Goal: Information Seeking & Learning: Check status

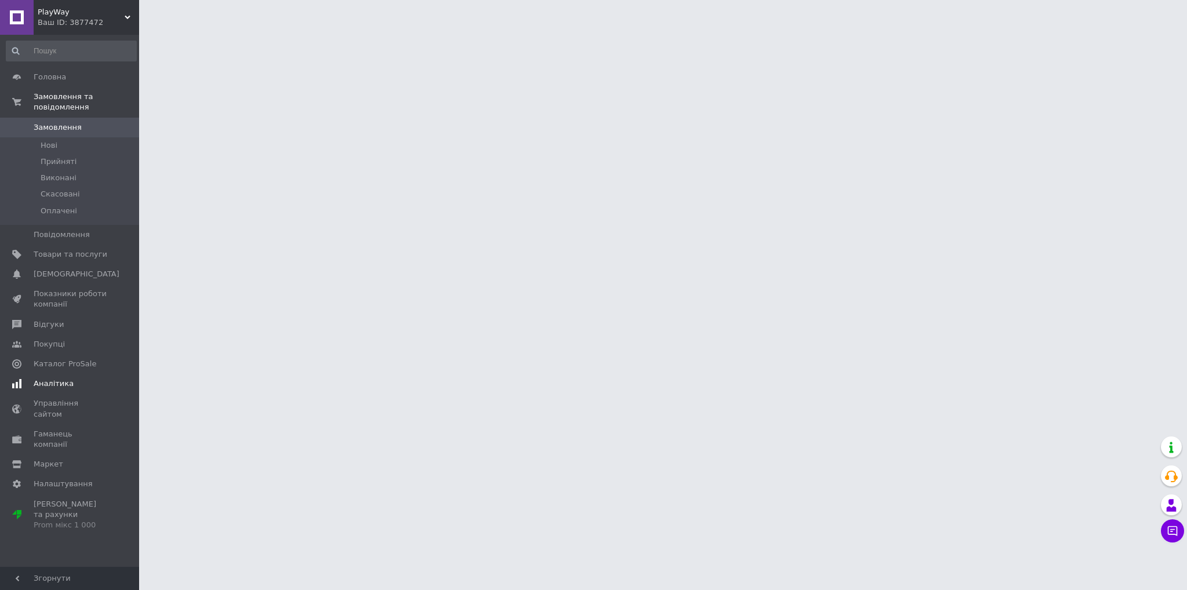
click at [58, 379] on link "Аналітика" at bounding box center [71, 384] width 143 height 20
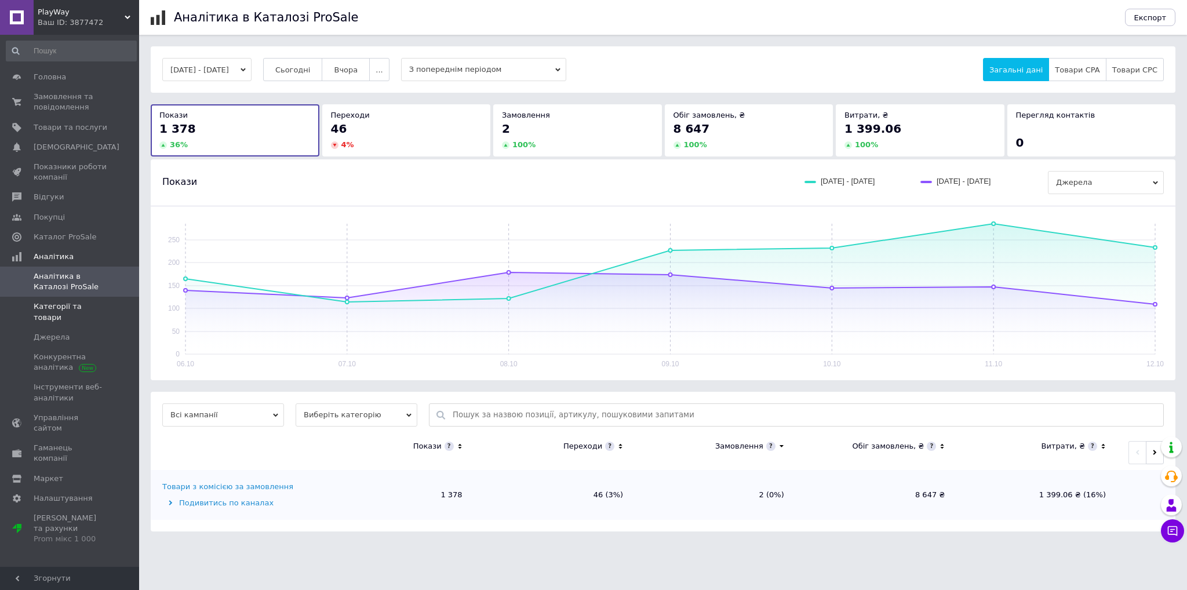
click at [81, 304] on span "Категорії та товари" at bounding box center [71, 311] width 74 height 21
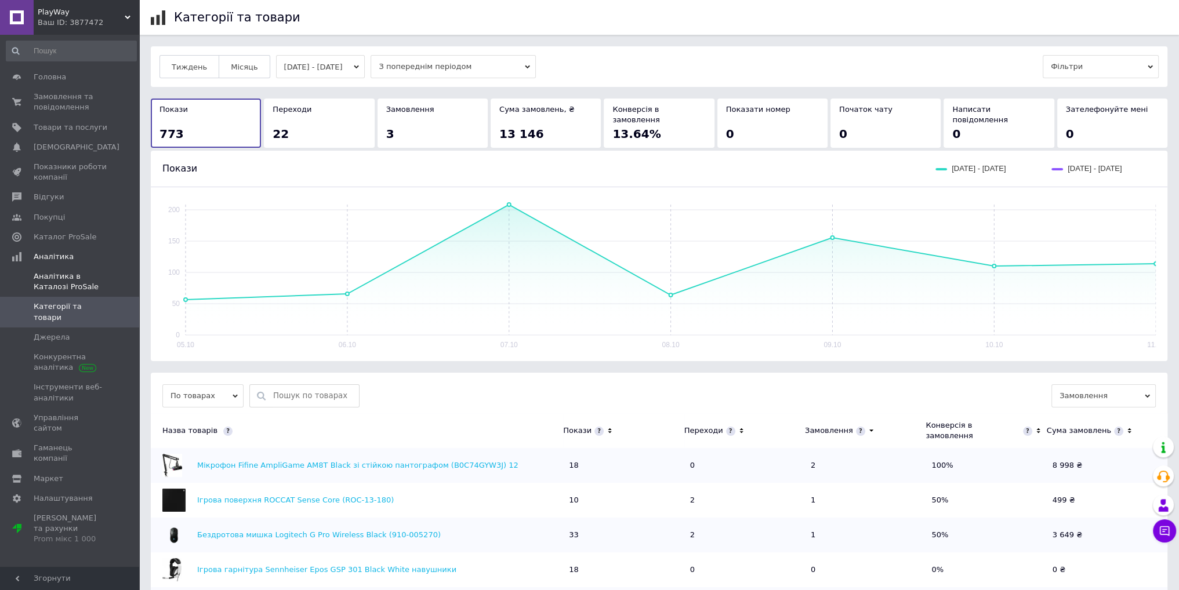
click at [79, 279] on span "Аналітика в Каталозі ProSale" at bounding box center [71, 281] width 74 height 21
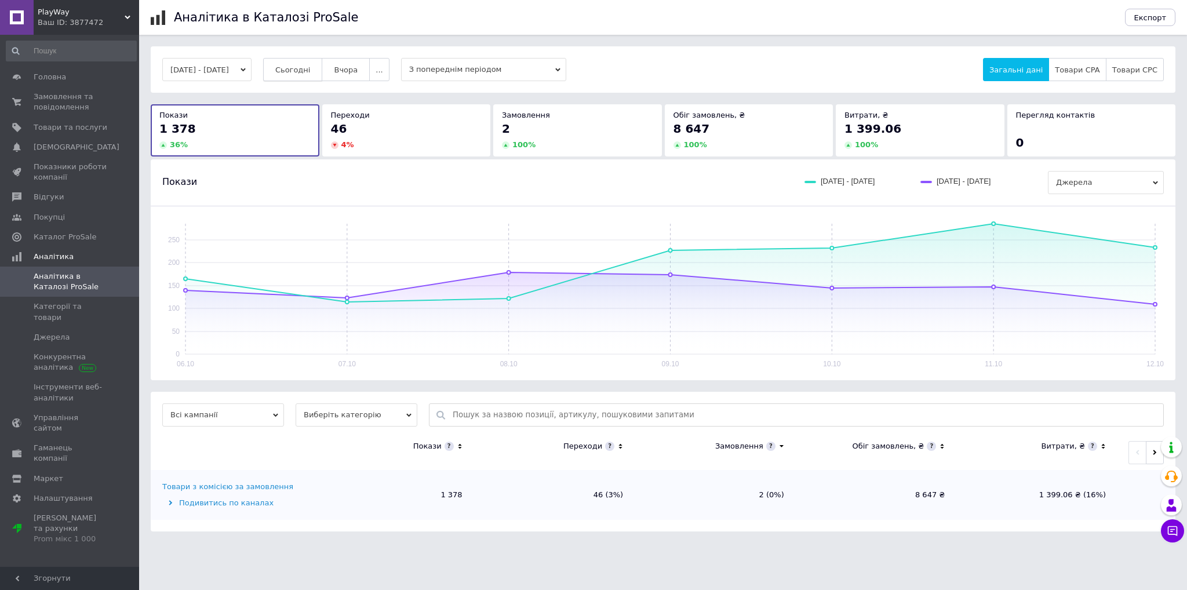
click at [311, 72] on span "Сьогодні" at bounding box center [292, 70] width 35 height 9
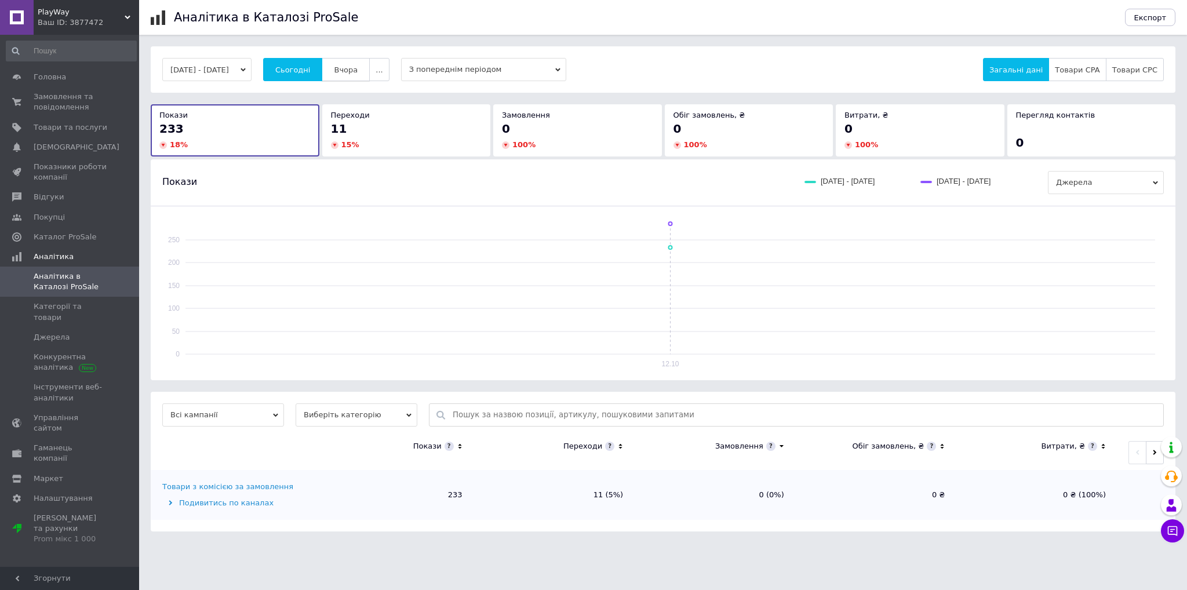
click at [370, 67] on button "Вчора" at bounding box center [346, 69] width 48 height 23
click at [308, 72] on span "Сьогодні" at bounding box center [292, 70] width 35 height 9
click at [357, 82] on div "[DATE] - [DATE] Сьогодні [GEOGRAPHIC_DATA] ... З попереднім періодом Загальні д…" at bounding box center [663, 69] width 1025 height 46
click at [358, 69] on span "Вчора" at bounding box center [346, 70] width 24 height 9
click at [311, 70] on span "Сьогодні" at bounding box center [292, 70] width 35 height 9
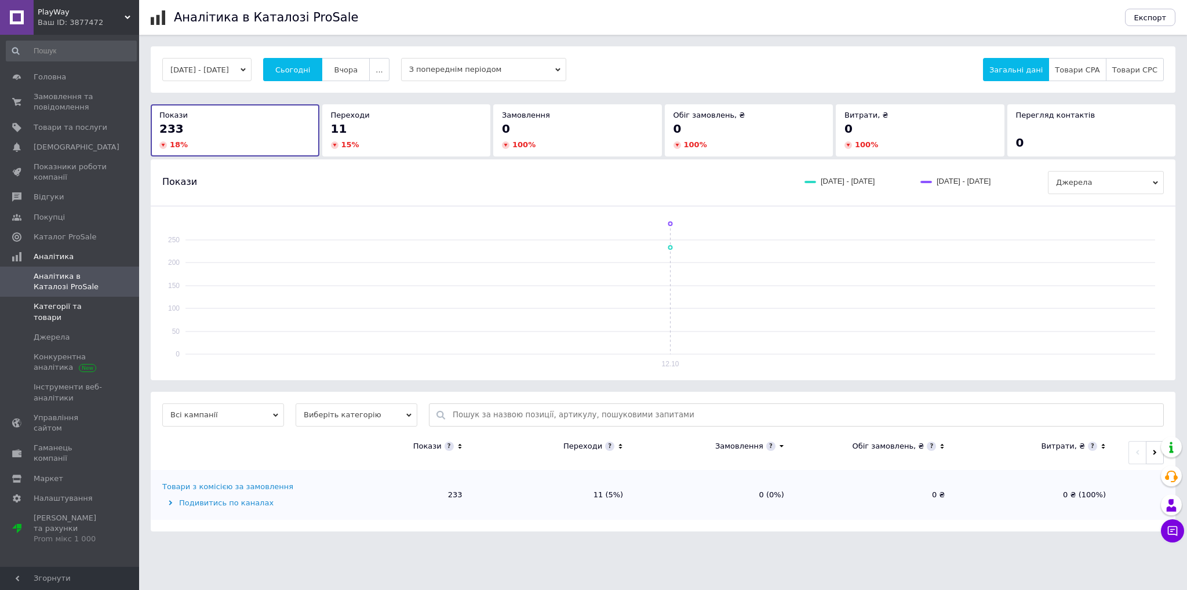
click at [92, 301] on span "Категорії та товари" at bounding box center [71, 311] width 74 height 21
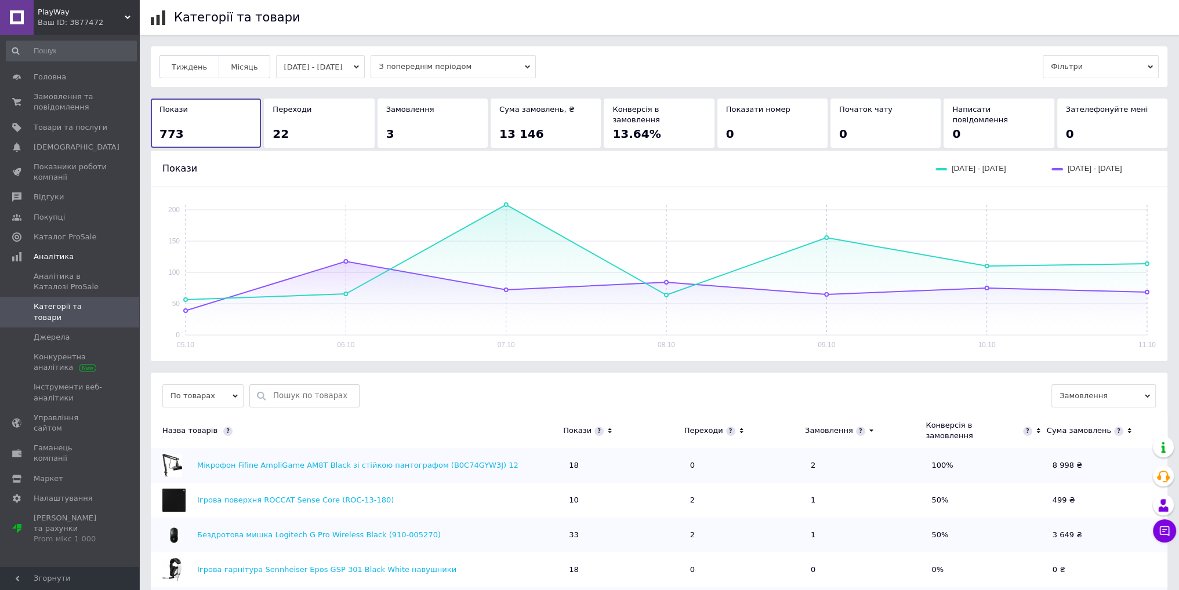
click at [339, 63] on button "[DATE] - [DATE]" at bounding box center [320, 66] width 89 height 23
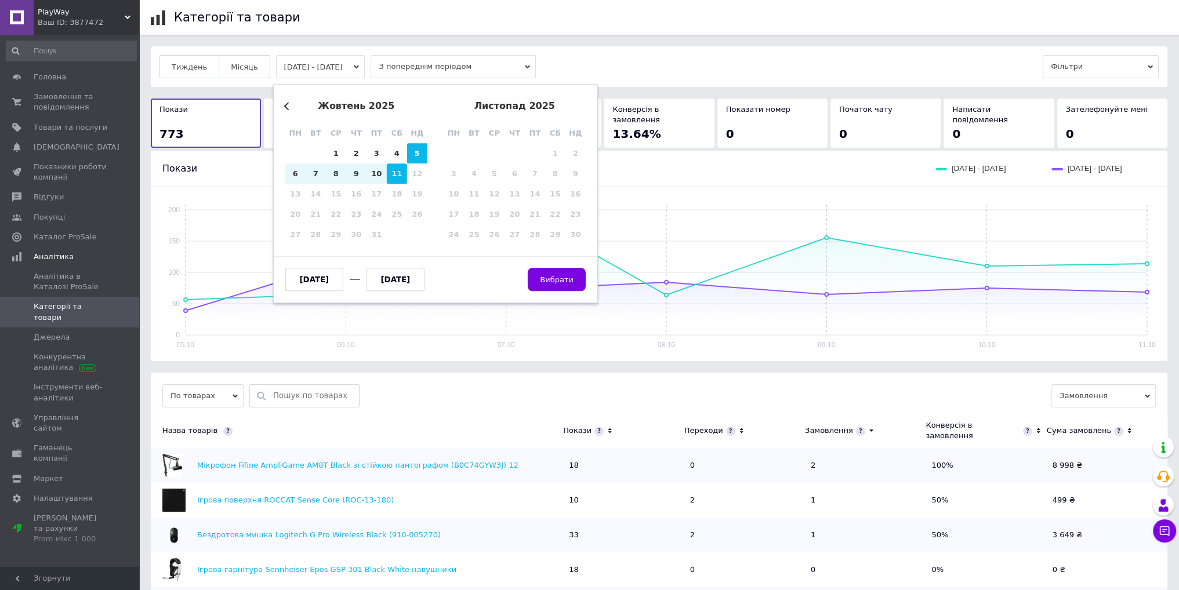
click at [392, 169] on div "11" at bounding box center [397, 173] width 20 height 20
type input "[DATE]"
click at [392, 169] on div "11" at bounding box center [397, 173] width 20 height 20
type input "[DATE]"
click at [566, 279] on span "Вибрати" at bounding box center [557, 279] width 34 height 9
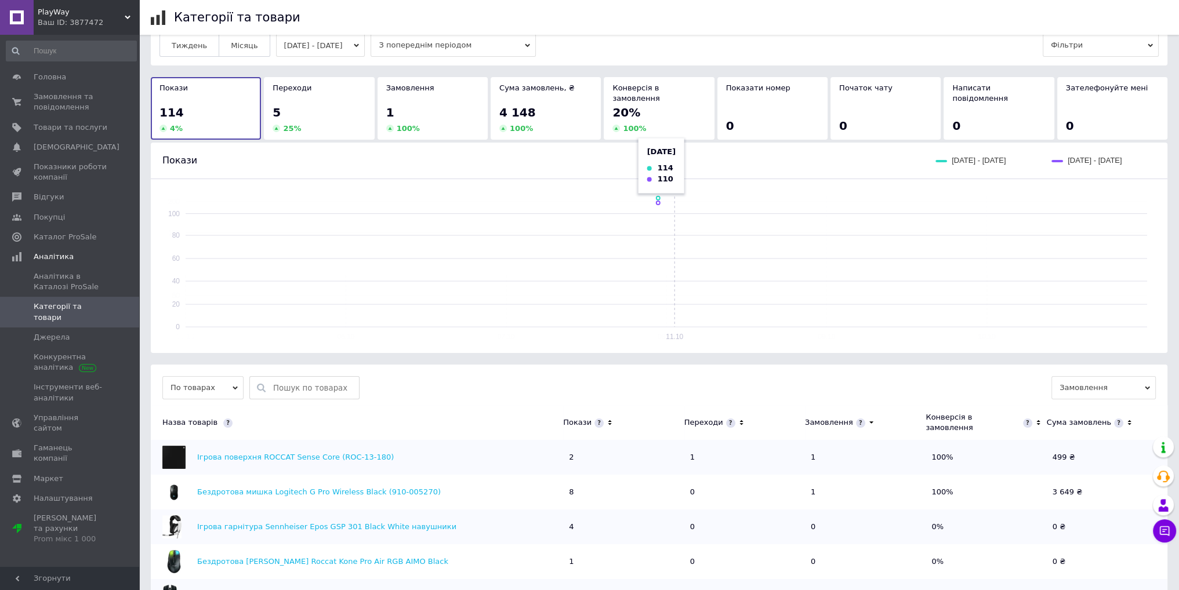
scroll to position [116, 0]
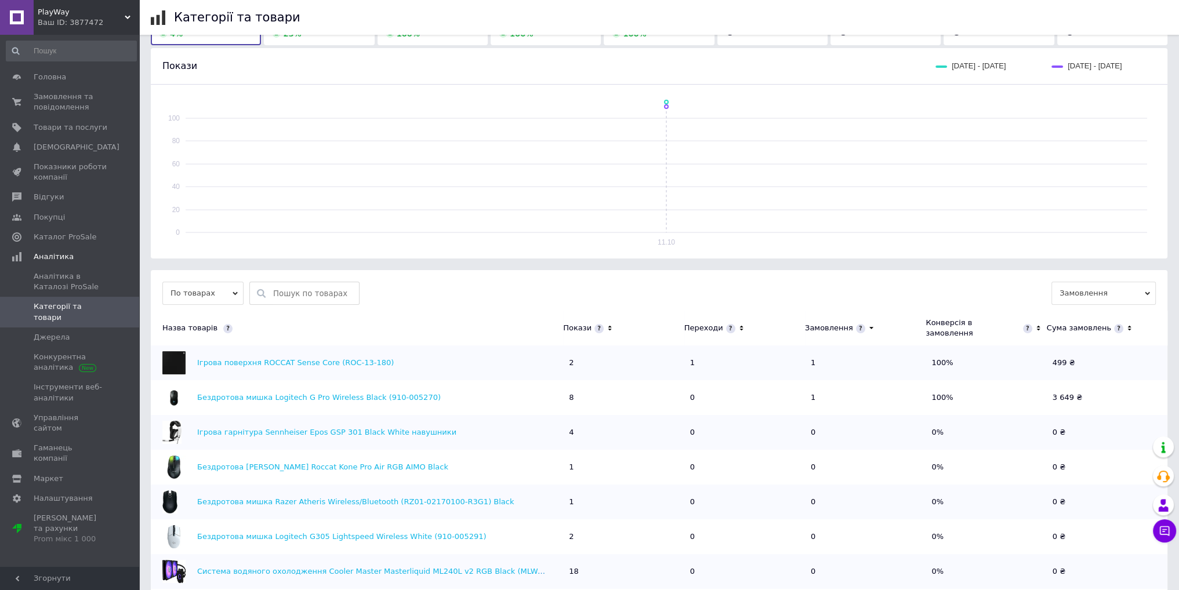
click at [742, 323] on th "Переходи" at bounding box center [744, 328] width 121 height 35
click at [738, 324] on icon at bounding box center [741, 329] width 8 height 10
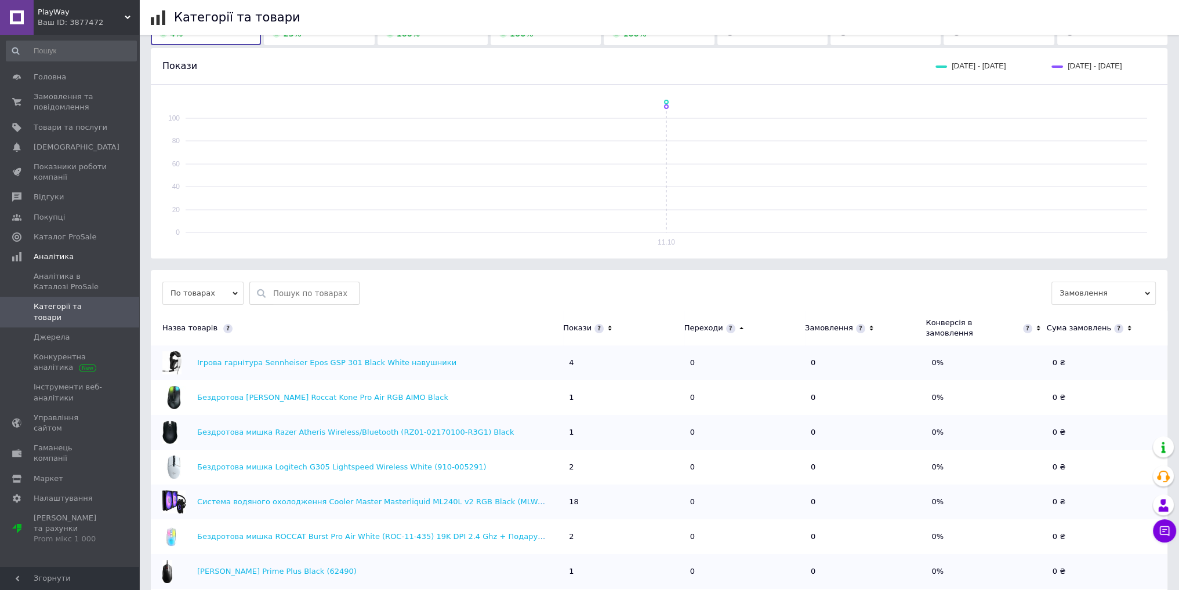
click at [738, 324] on icon at bounding box center [741, 329] width 8 height 10
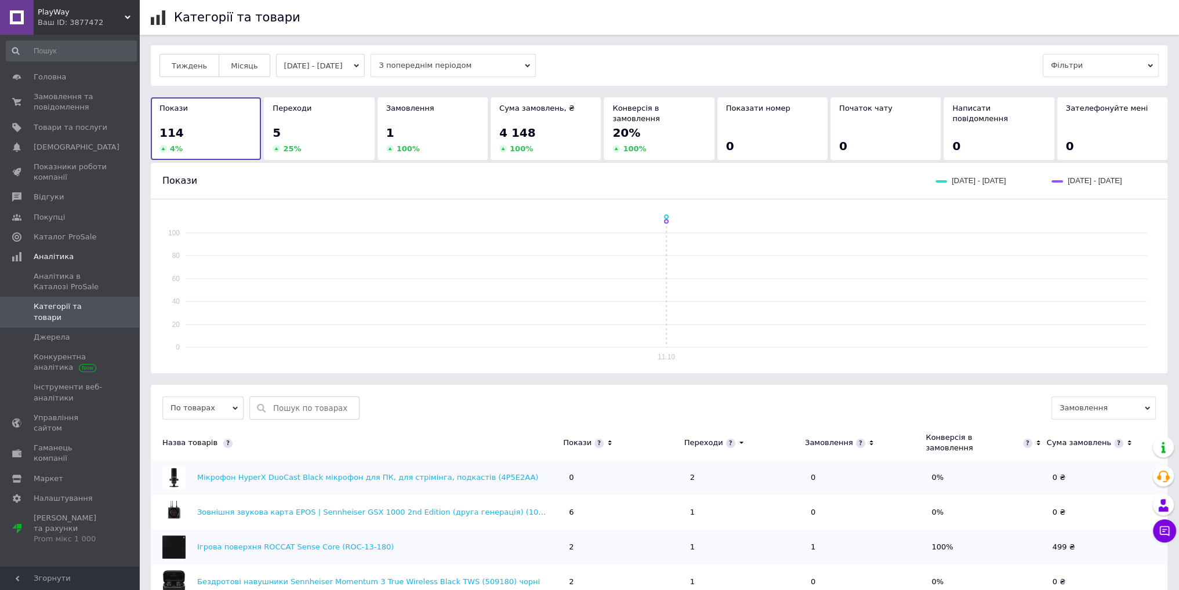
scroll to position [0, 0]
click at [334, 87] on div "Тиждень Місяць [DATE] - [DATE] З попереднім періодом Фільтри Покази 114 4 % Пер…" at bounding box center [659, 520] width 1016 height 949
click at [327, 66] on button "[DATE] - [DATE]" at bounding box center [320, 66] width 89 height 23
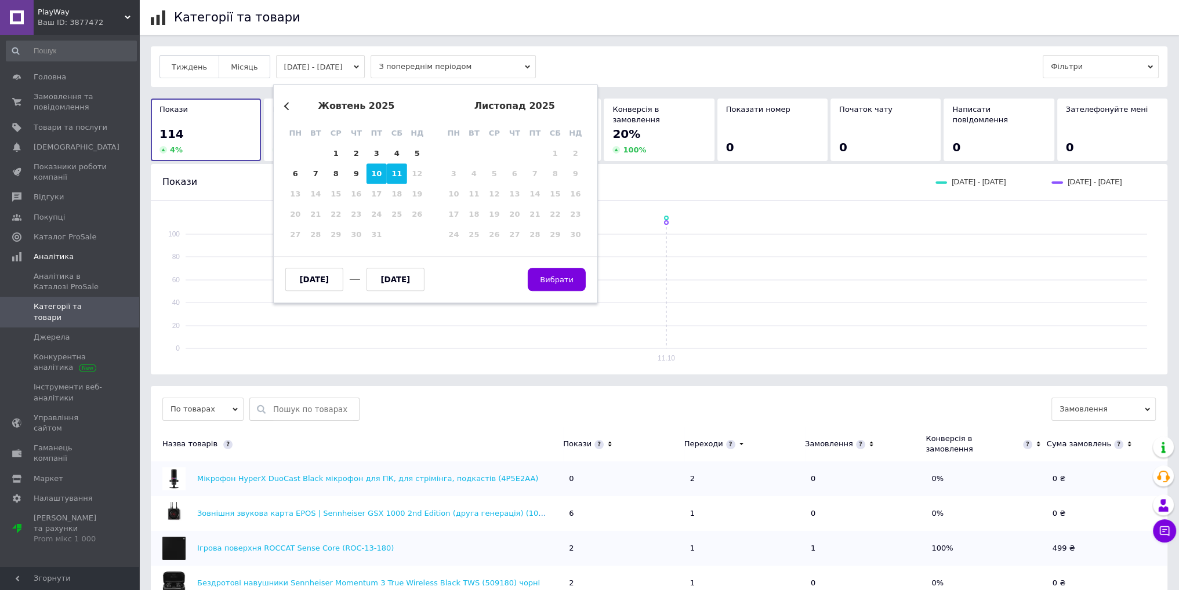
click at [366, 169] on div "10" at bounding box center [376, 173] width 20 height 20
type input "[DATE]"
click at [366, 169] on div "10" at bounding box center [376, 173] width 20 height 20
type input "[DATE]"
click at [570, 282] on span "Вибрати" at bounding box center [557, 279] width 34 height 9
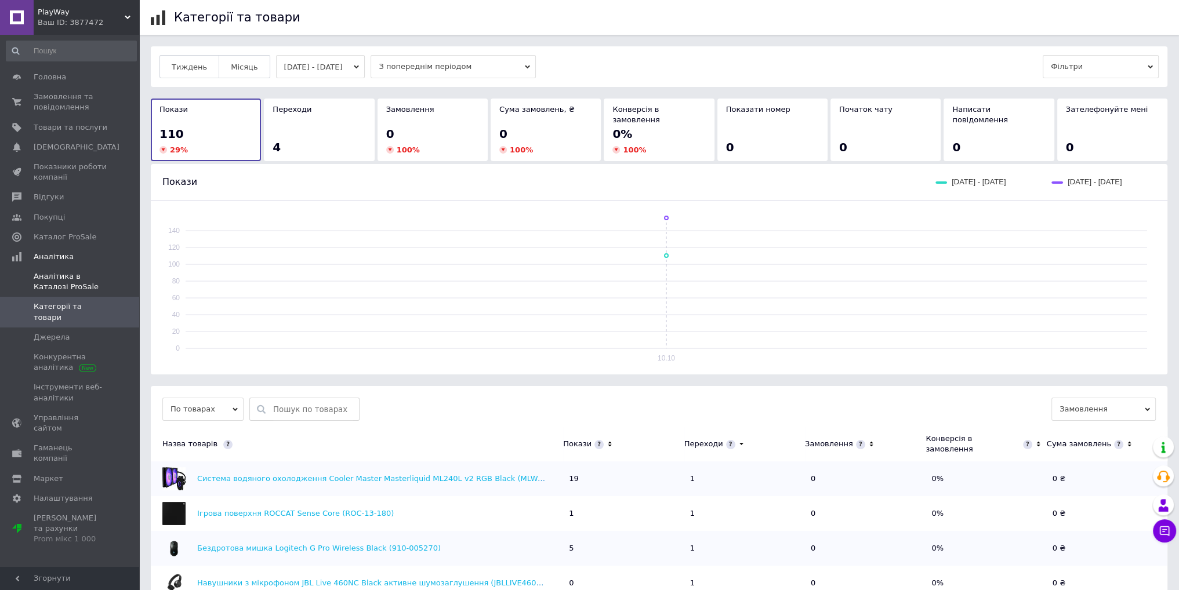
click at [59, 277] on span "Аналітика в Каталозі ProSale" at bounding box center [71, 281] width 74 height 21
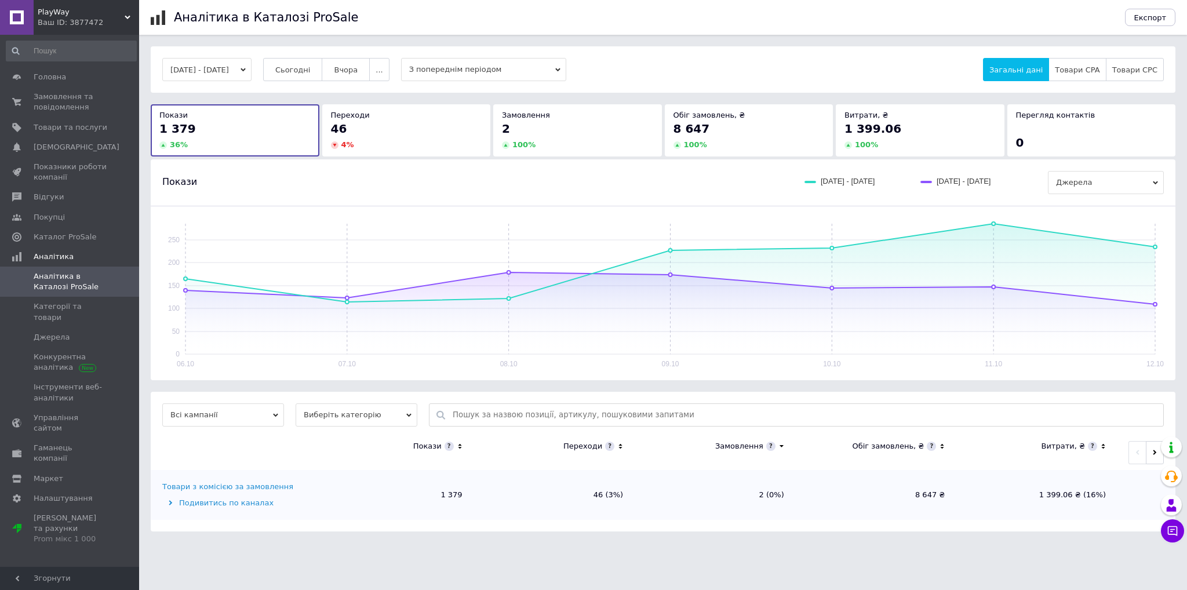
click at [74, 295] on link "Аналітика в Каталозі ProSale" at bounding box center [71, 282] width 143 height 30
click at [72, 301] on span "Категорії та товари" at bounding box center [71, 311] width 74 height 21
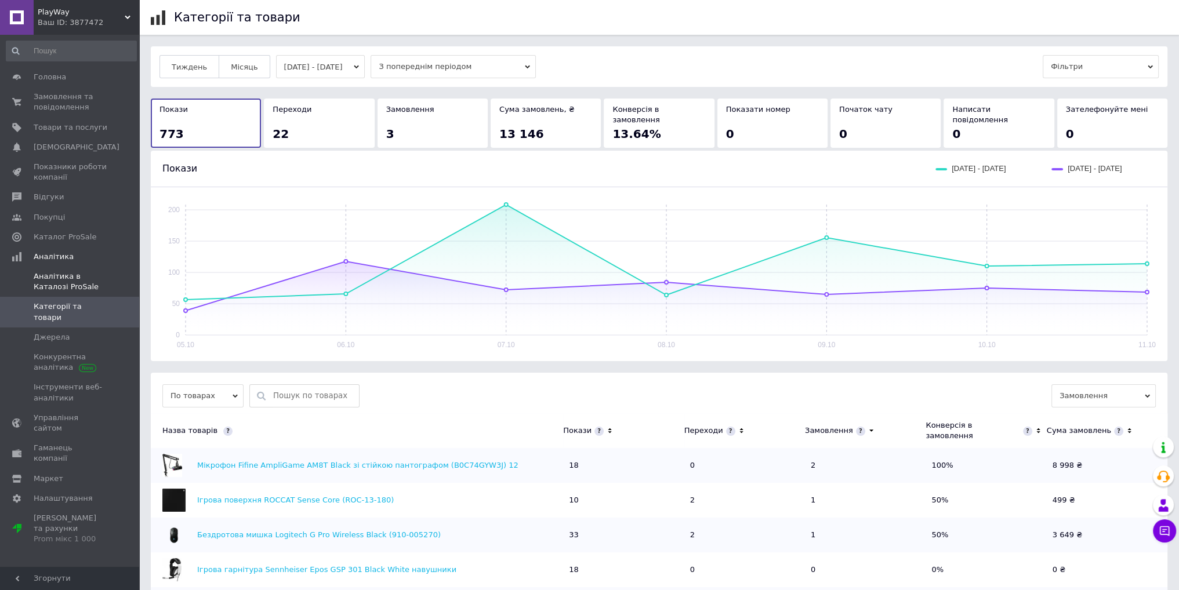
click at [70, 267] on link "Аналітика в Каталозі ProSale" at bounding box center [71, 282] width 143 height 30
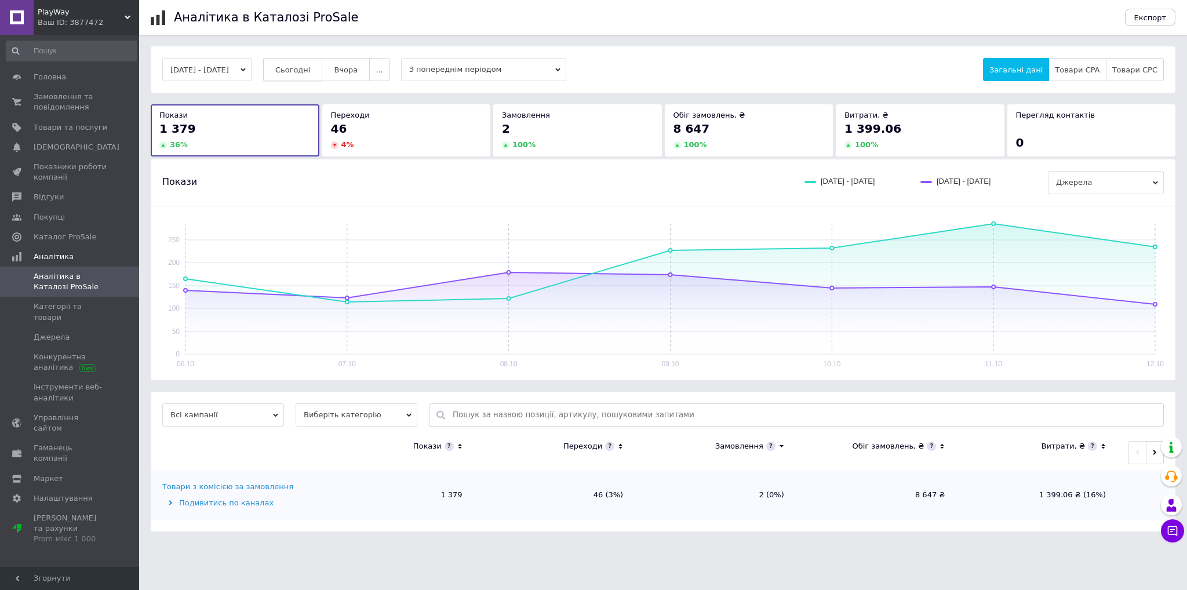
click at [311, 66] on span "Сьогодні" at bounding box center [292, 70] width 35 height 9
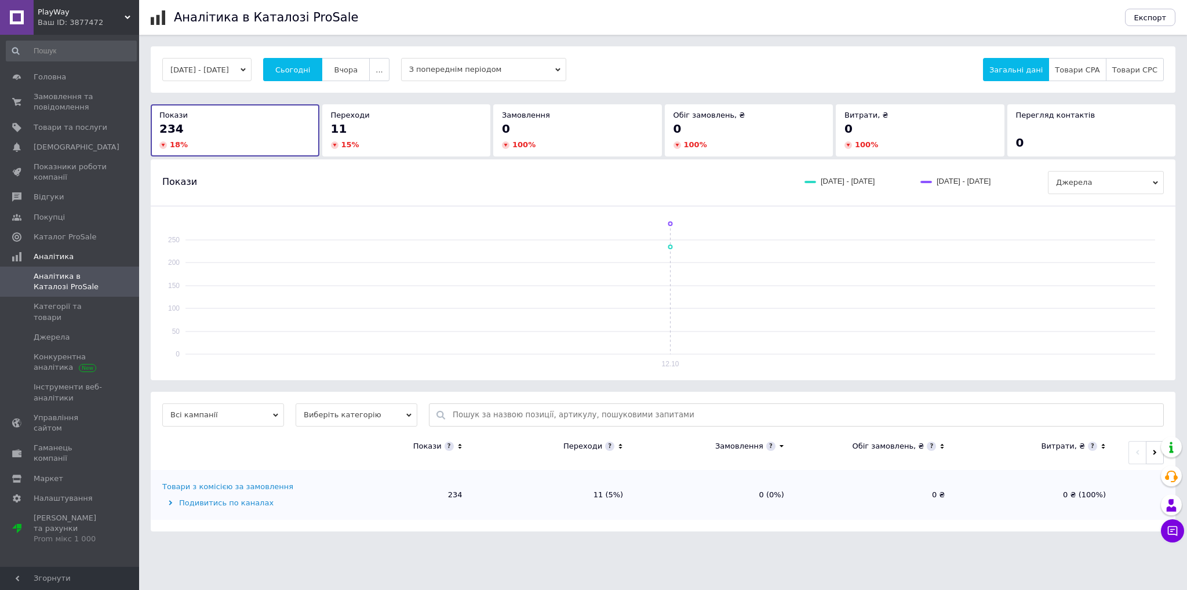
click at [360, 56] on div "[DATE] - [DATE] Сьогодні [GEOGRAPHIC_DATA] ... З попереднім періодом Загальні д…" at bounding box center [663, 69] width 1025 height 46
click at [358, 68] on span "Вчора" at bounding box center [346, 70] width 24 height 9
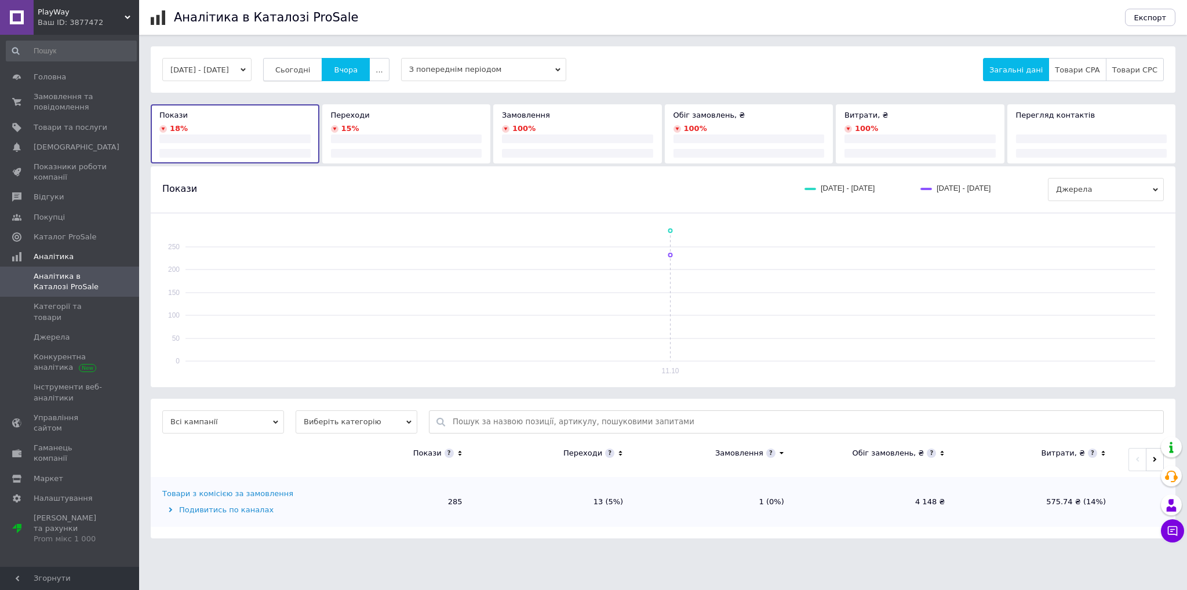
click at [323, 66] on button "Сьогодні" at bounding box center [293, 69] width 60 height 23
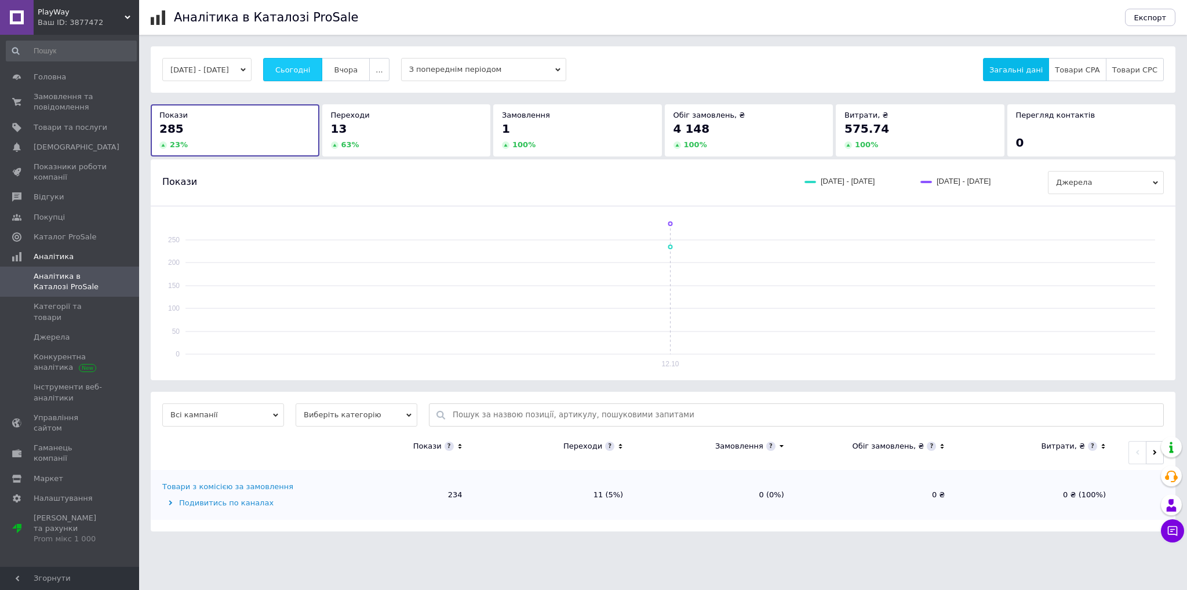
click at [302, 66] on span "Сьогодні" at bounding box center [292, 70] width 35 height 9
click at [356, 68] on span "Вчора" at bounding box center [346, 70] width 24 height 9
click at [310, 66] on span "Сьогодні" at bounding box center [292, 70] width 35 height 9
click at [63, 305] on span "Категорії та товари" at bounding box center [71, 311] width 74 height 21
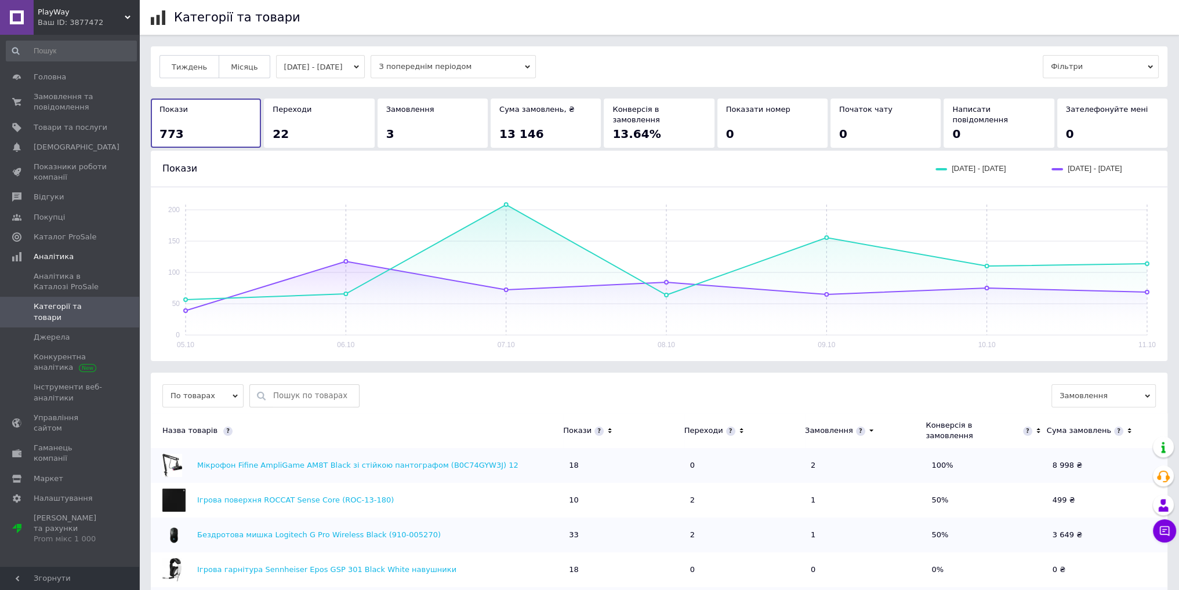
click at [351, 70] on button "[DATE] - [DATE]" at bounding box center [320, 66] width 89 height 23
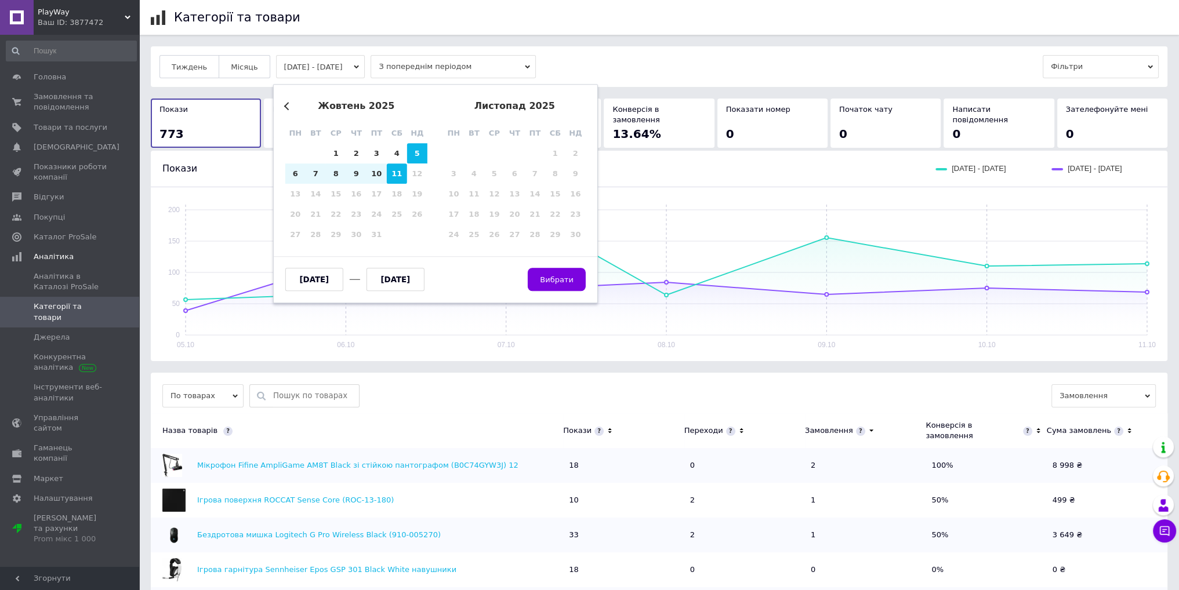
click at [399, 176] on div "11" at bounding box center [397, 173] width 20 height 20
type input "[DATE]"
click at [399, 176] on div "11" at bounding box center [397, 173] width 20 height 20
type input "[DATE]"
click at [564, 280] on span "Вибрати" at bounding box center [557, 279] width 34 height 9
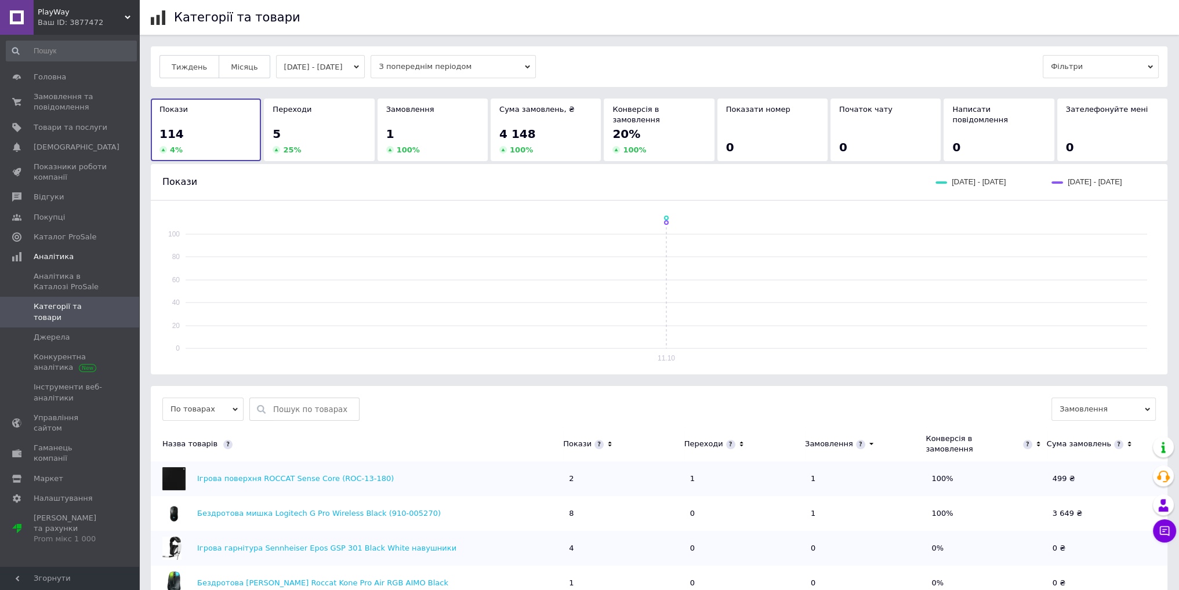
click at [737, 439] on icon at bounding box center [741, 444] width 8 height 10
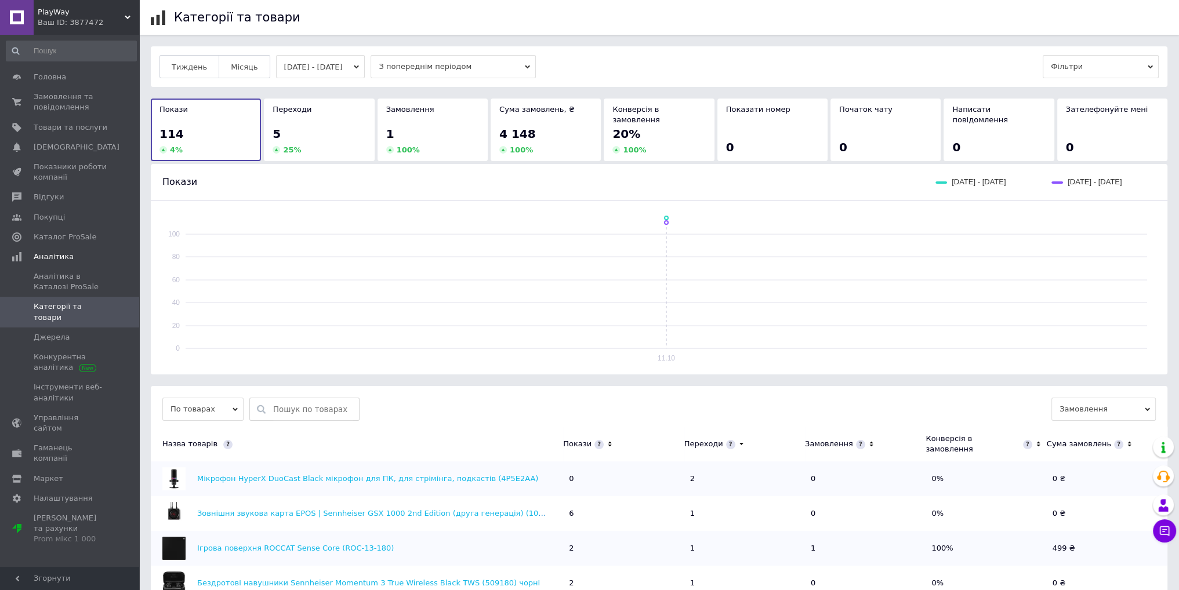
click at [328, 72] on button "[DATE] - [DATE]" at bounding box center [320, 66] width 89 height 23
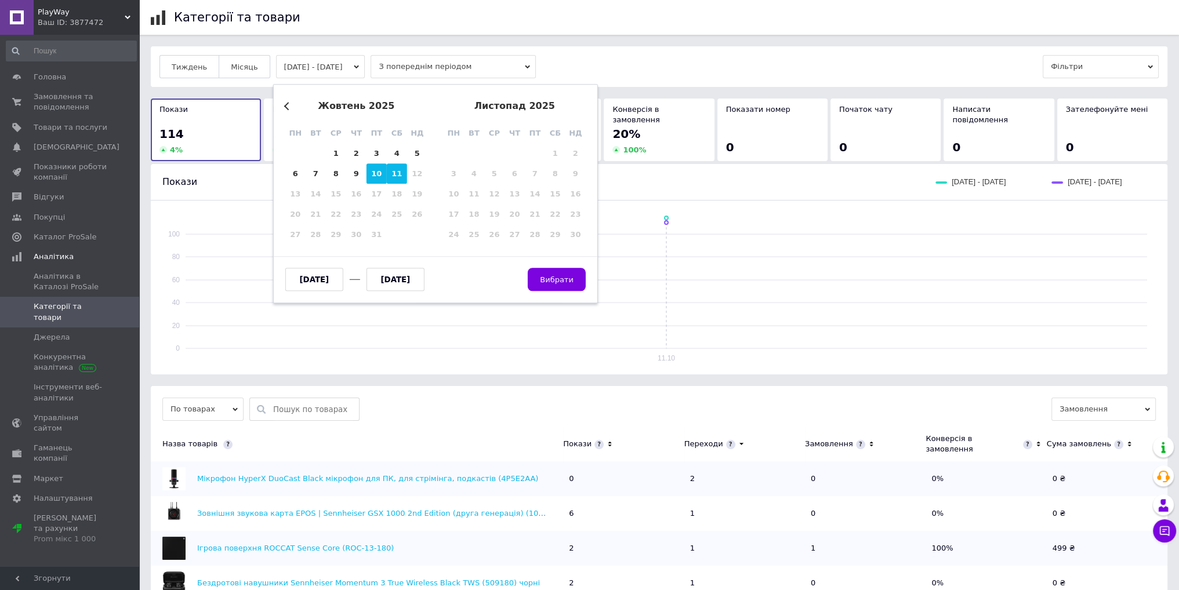
click at [374, 166] on div "10" at bounding box center [376, 173] width 20 height 20
type input "[DATE]"
click at [374, 166] on div "10" at bounding box center [376, 173] width 20 height 20
type input "[DATE]"
click at [568, 285] on button "Вибрати" at bounding box center [557, 279] width 58 height 23
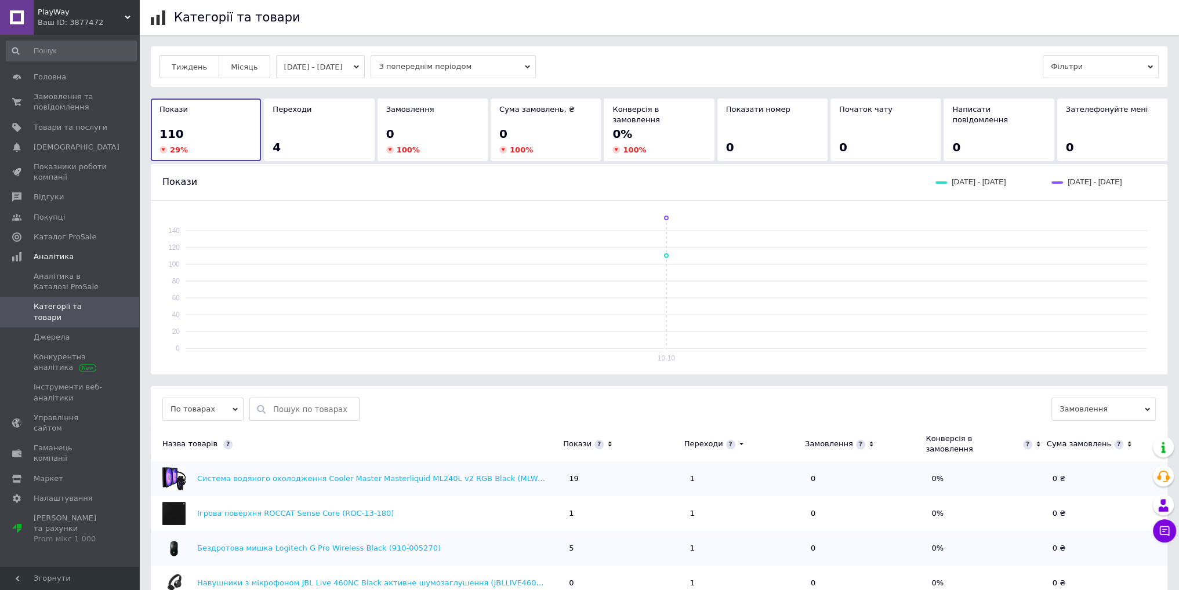
click at [737, 439] on icon at bounding box center [741, 444] width 8 height 10
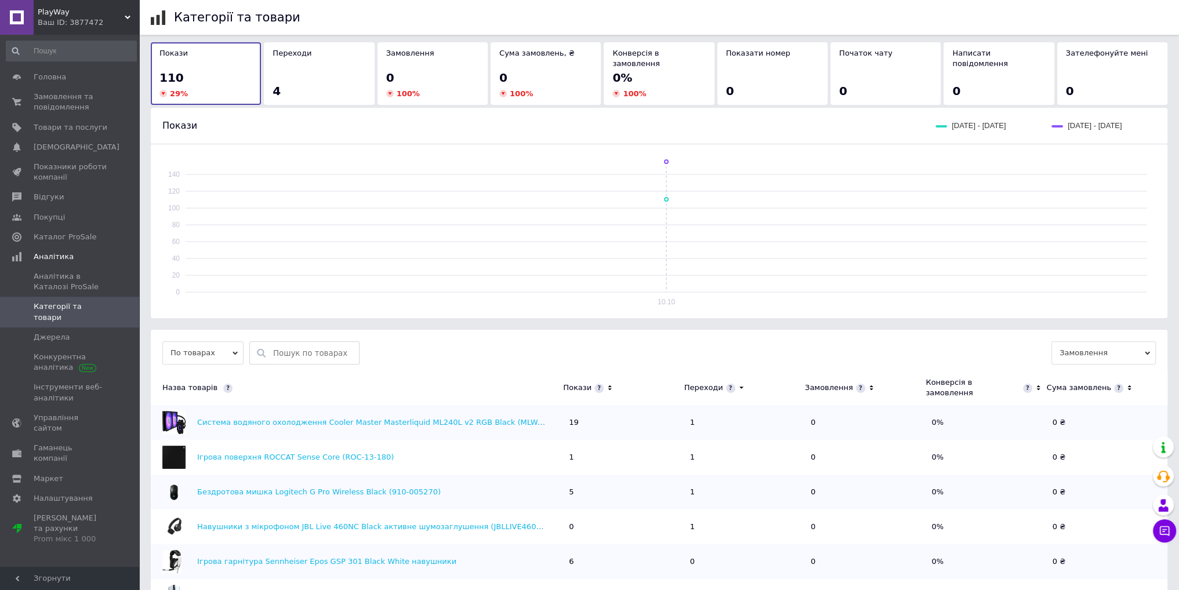
scroll to position [58, 0]
click at [46, 288] on span "Аналітика в Каталозі ProSale" at bounding box center [71, 281] width 74 height 21
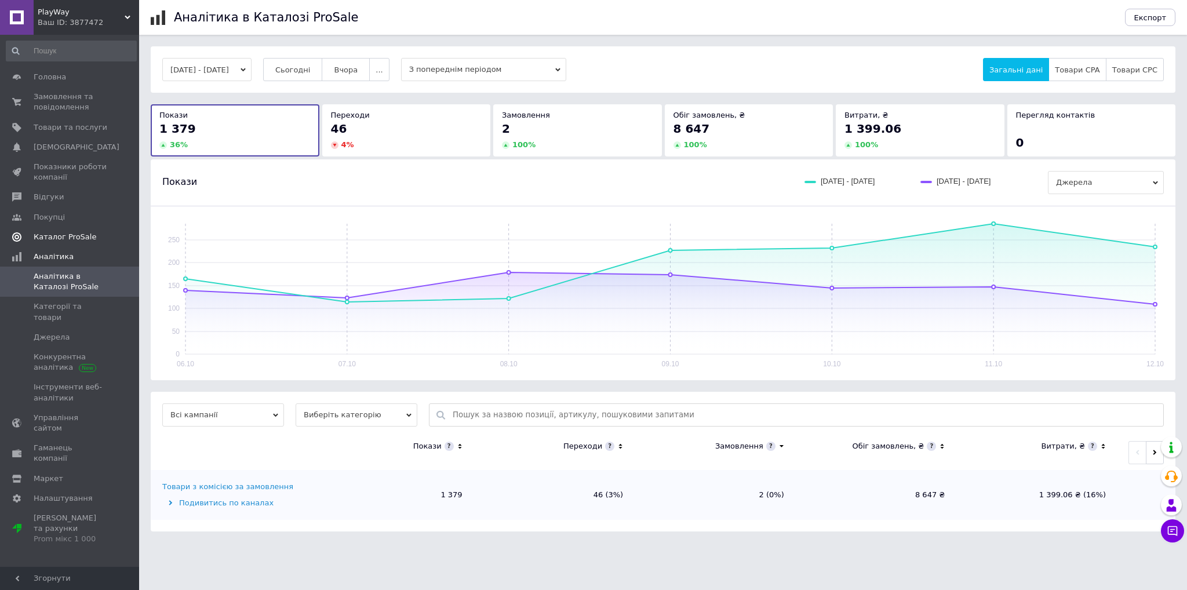
click at [70, 234] on span "Каталог ProSale" at bounding box center [65, 237] width 63 height 10
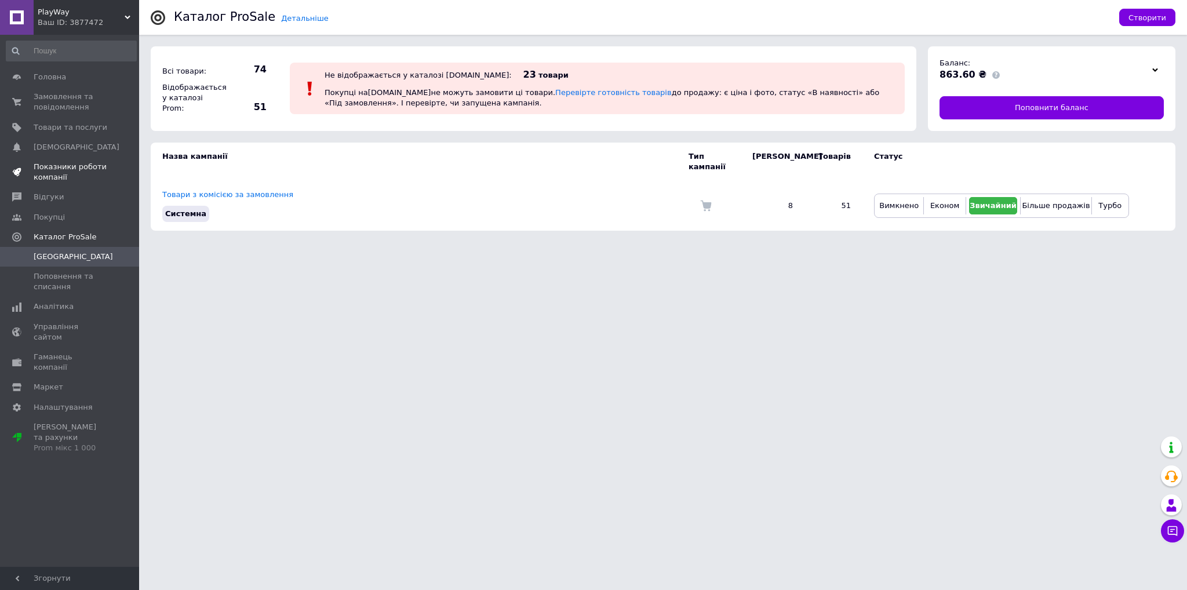
click at [68, 178] on span "Показники роботи компанії" at bounding box center [71, 172] width 74 height 21
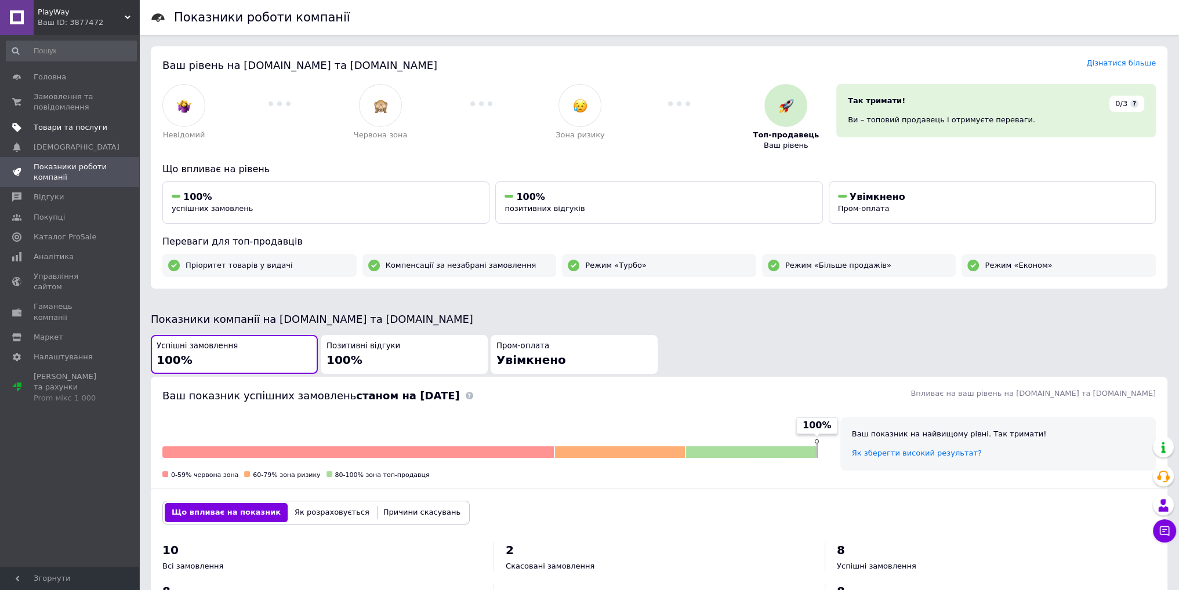
click at [63, 133] on link "Товари та послуги" at bounding box center [71, 128] width 143 height 20
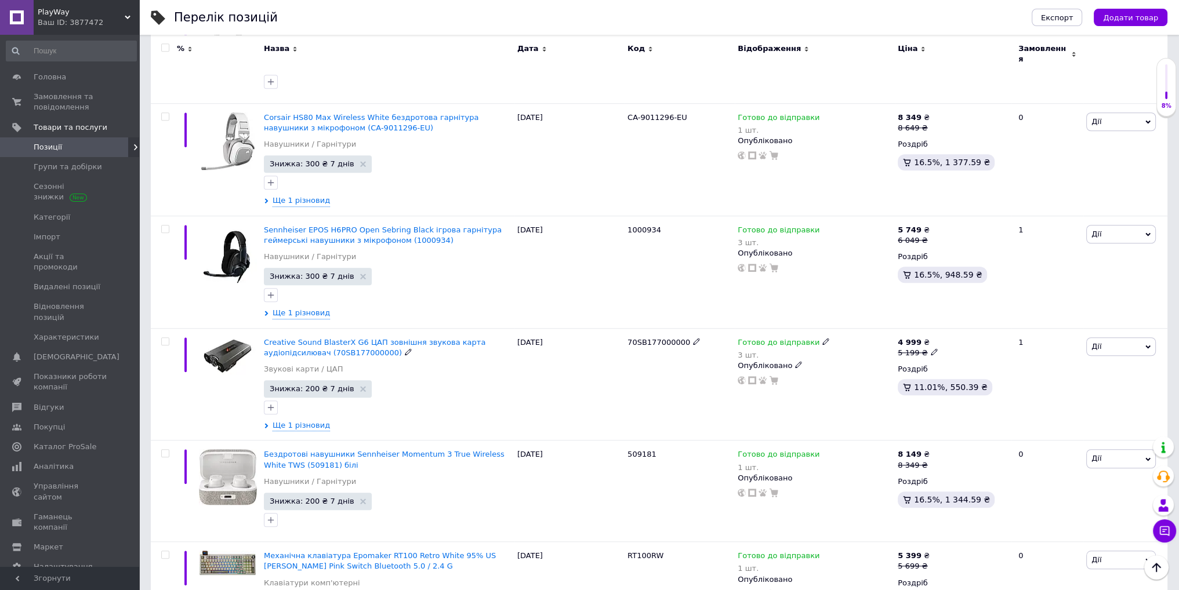
scroll to position [1217, 0]
